Goal: Information Seeking & Learning: Learn about a topic

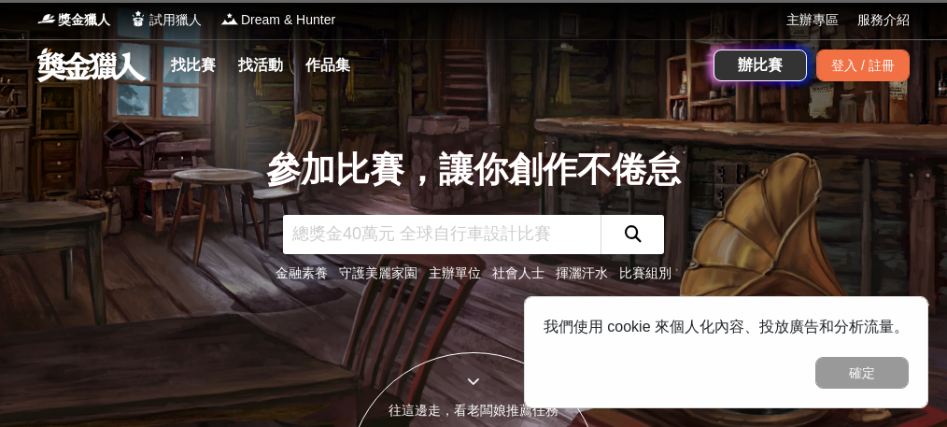
click at [374, 232] on input "text" at bounding box center [442, 234] width 318 height 39
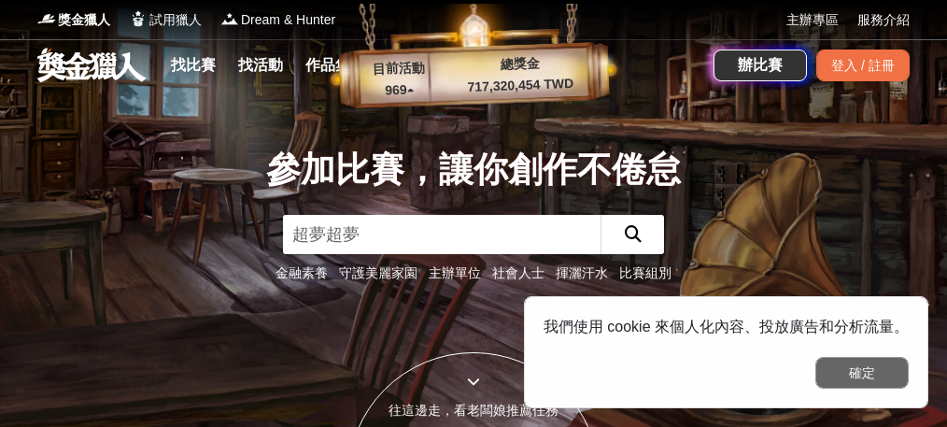
click at [832, 366] on button "確定" at bounding box center [862, 373] width 93 height 32
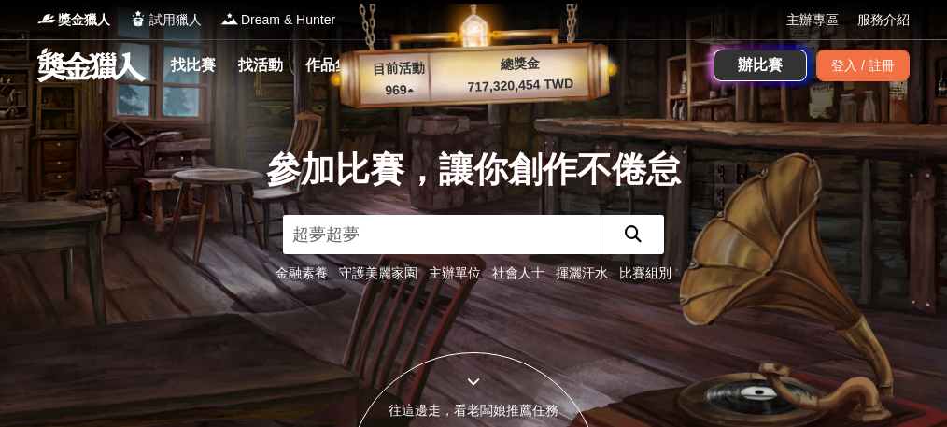
click at [520, 244] on input "超夢超夢" at bounding box center [442, 234] width 318 height 39
type input "超夢"
click at [632, 230] on icon "submit" at bounding box center [633, 233] width 17 height 17
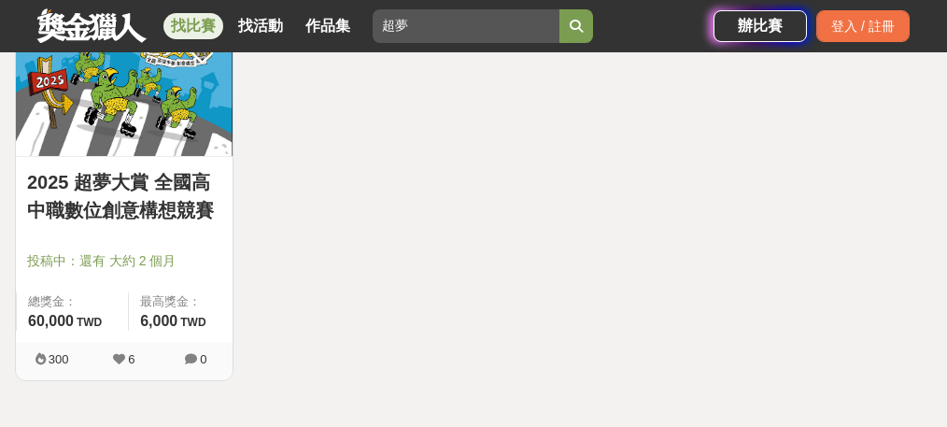
scroll to position [374, 0]
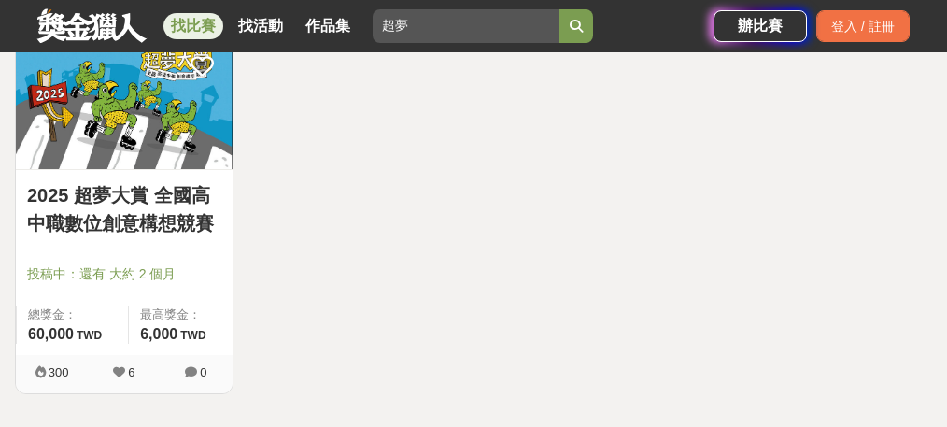
click at [177, 184] on link "2025 超夢大賞 全國高中職數位創意構想競賽" at bounding box center [124, 209] width 194 height 56
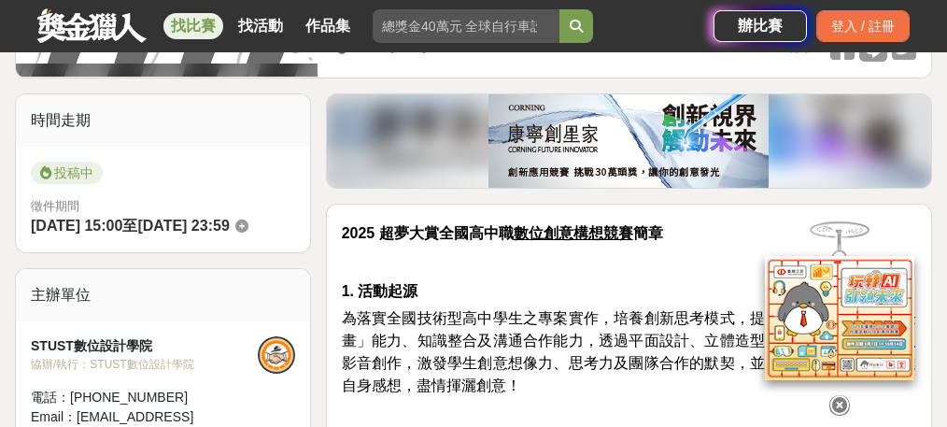
scroll to position [429, 0]
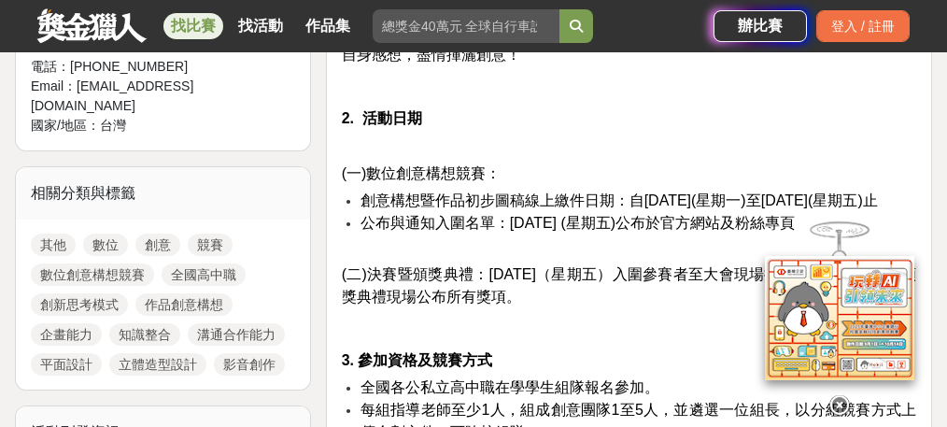
scroll to position [753, 0]
